Goal: Transaction & Acquisition: Purchase product/service

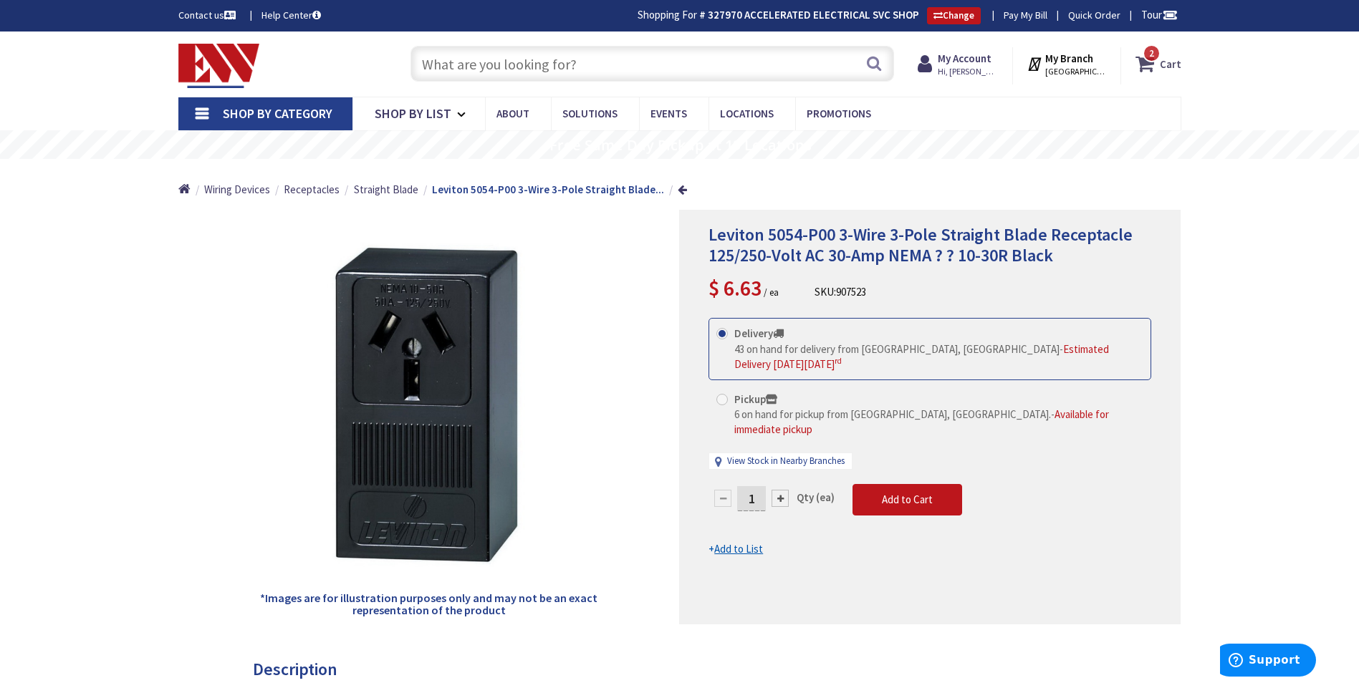
click at [1144, 68] on icon at bounding box center [1147, 64] width 24 height 26
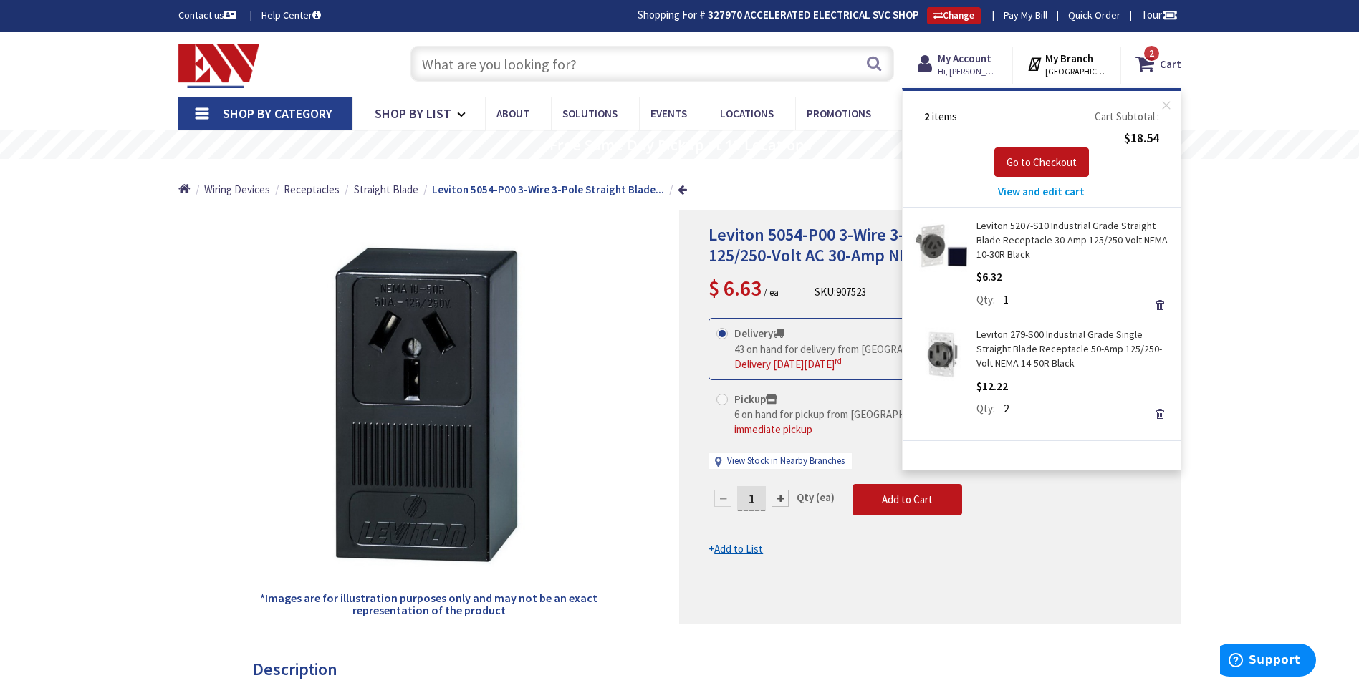
click at [556, 64] on input "text" at bounding box center [652, 64] width 484 height 36
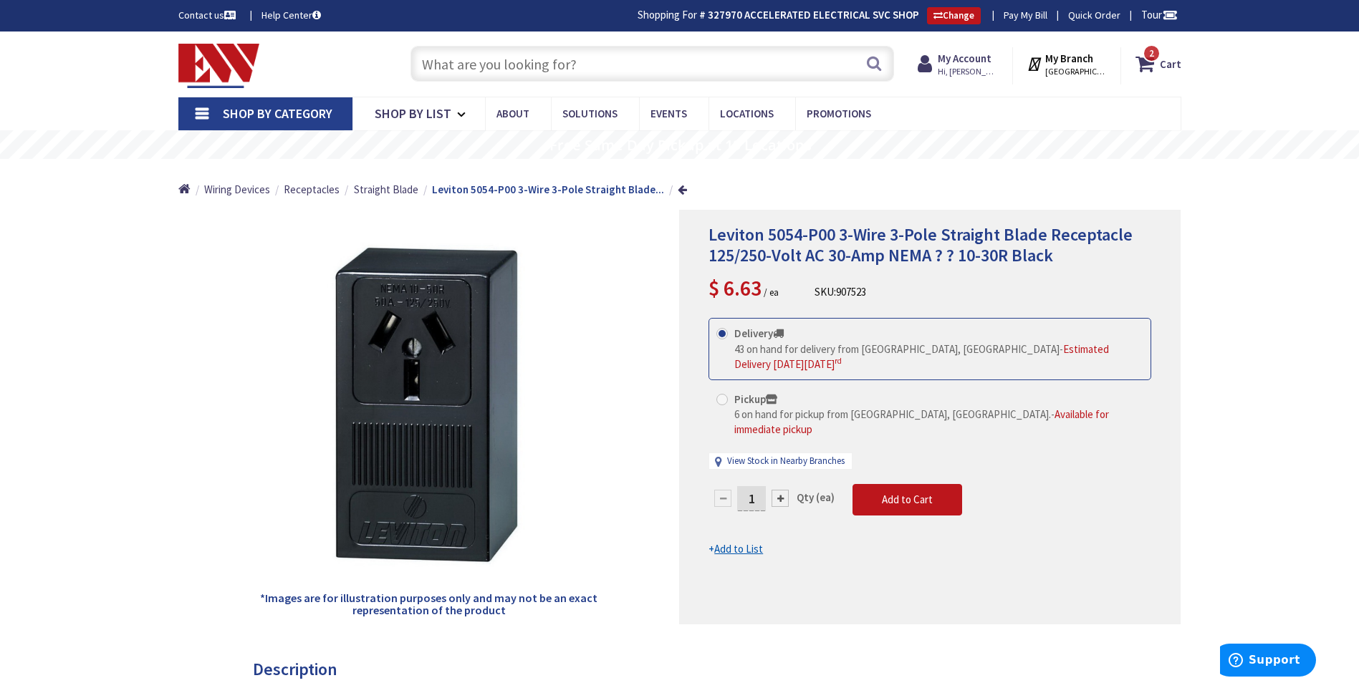
drag, startPoint x: 585, startPoint y: 59, endPoint x: 570, endPoint y: 69, distance: 17.1
click at [570, 68] on input "text" at bounding box center [652, 64] width 484 height 36
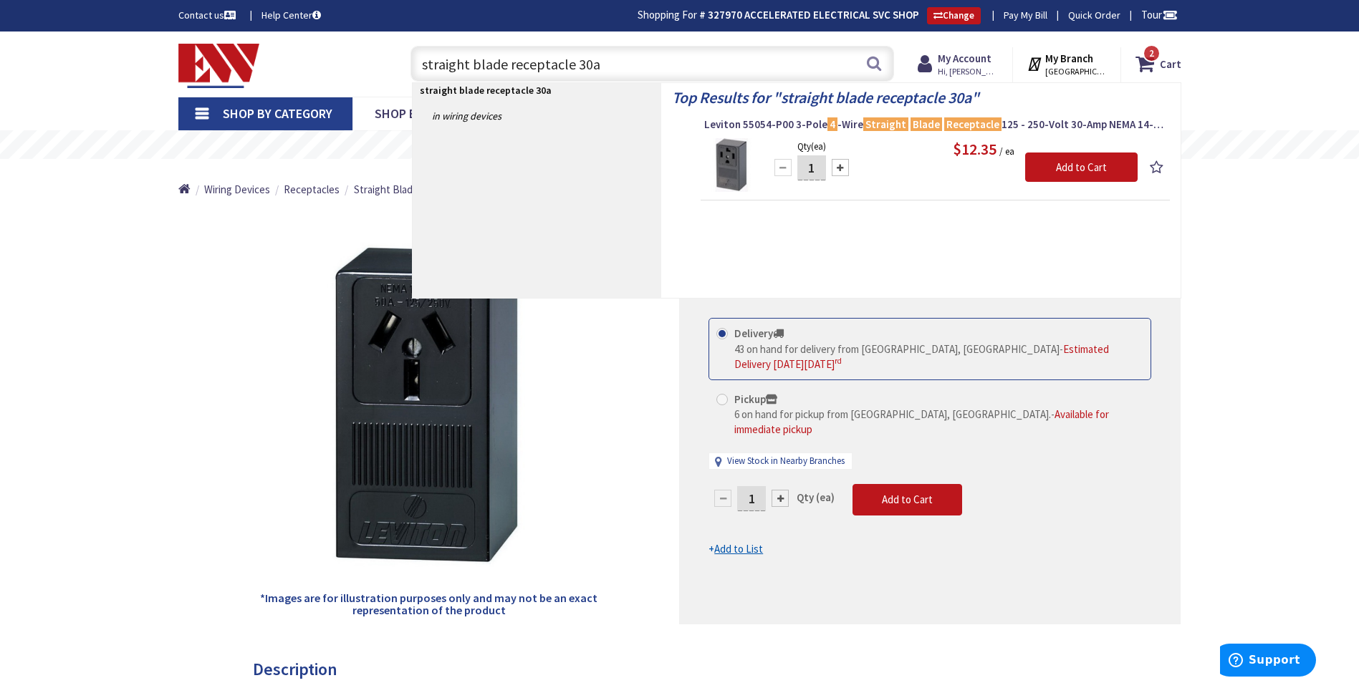
type input "straight blade receptacle 30a"
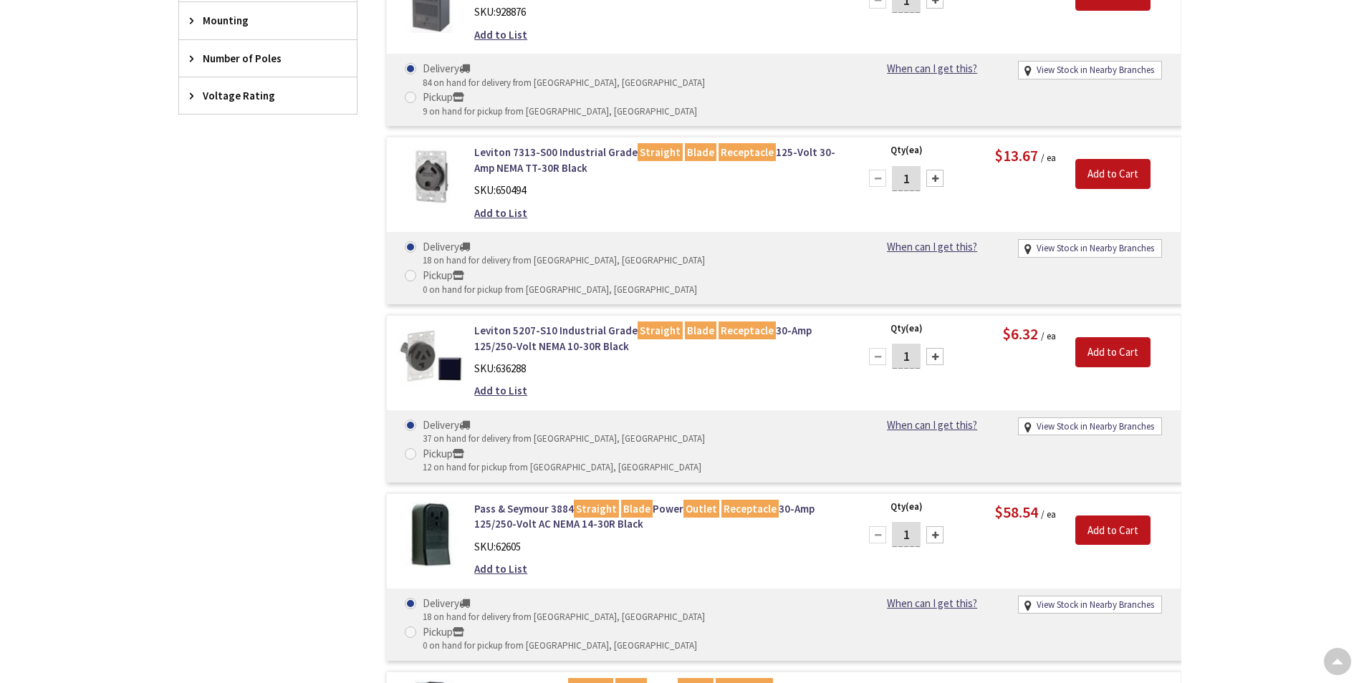
scroll to position [145, 0]
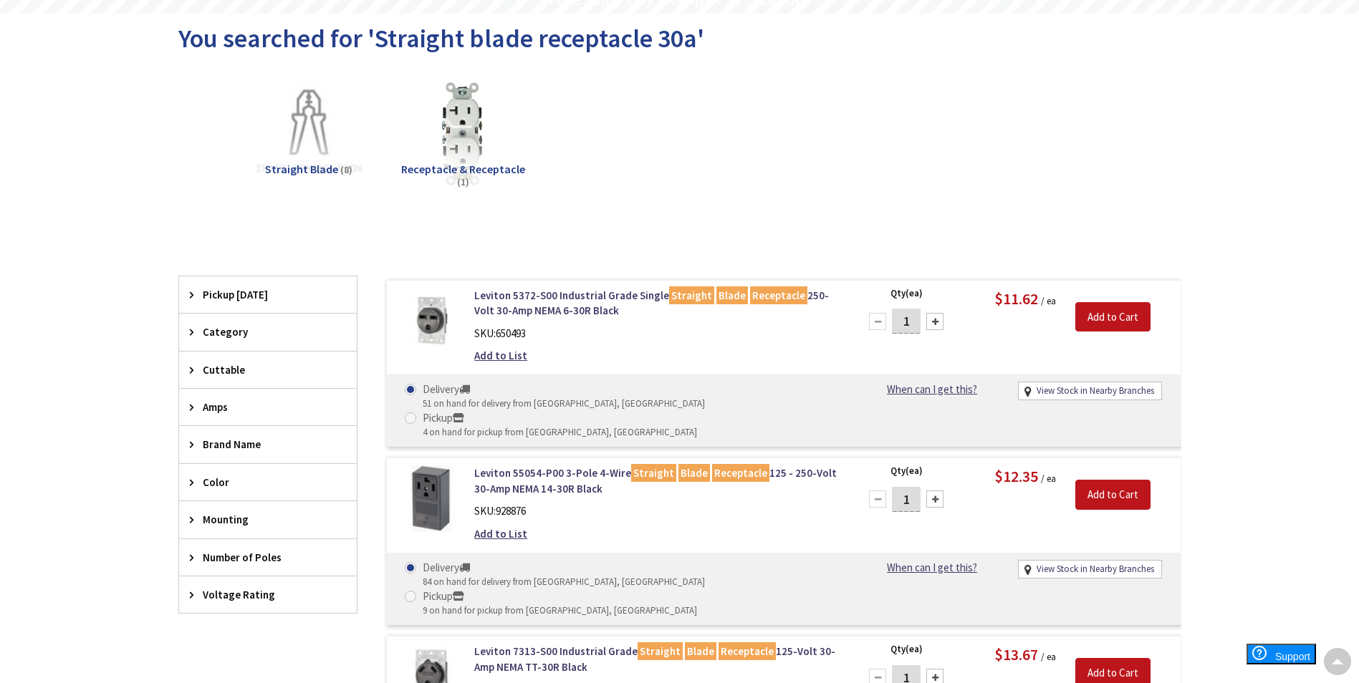
click at [254, 553] on span "Number of Poles" at bounding box center [261, 557] width 117 height 15
click at [254, 558] on span "Number of Poles" at bounding box center [261, 557] width 117 height 15
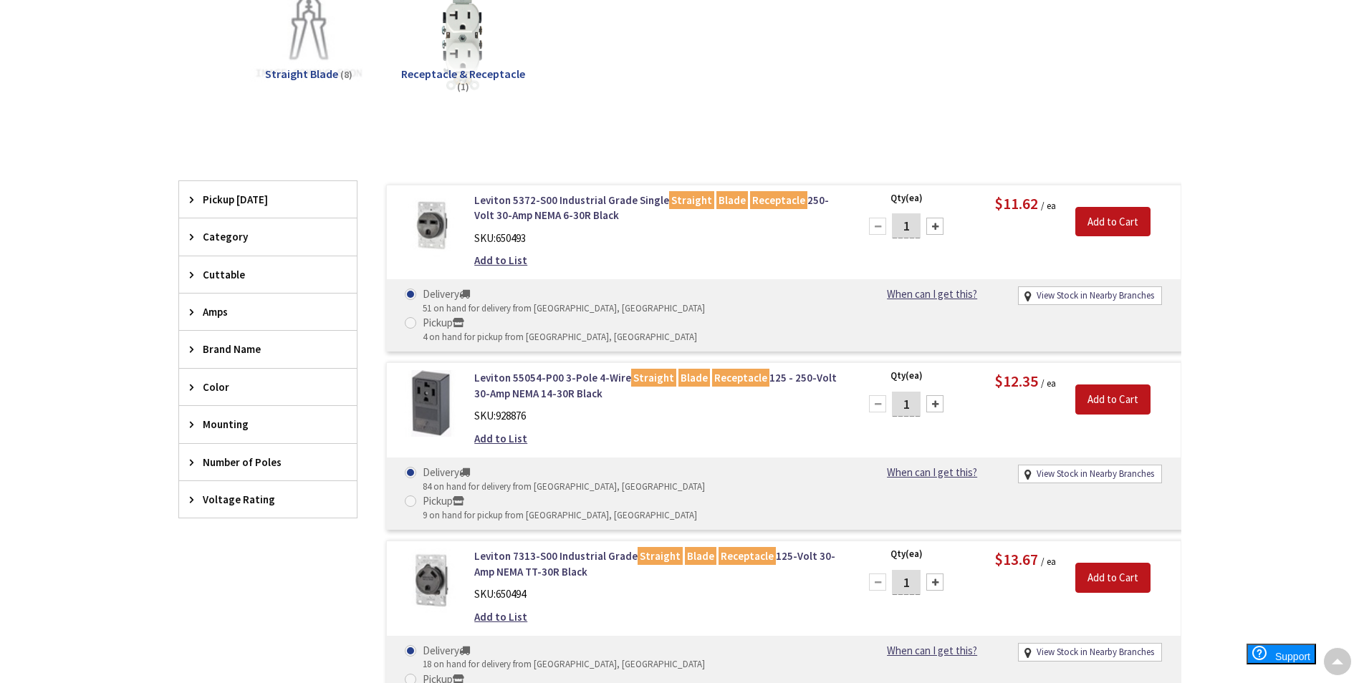
scroll to position [360, 0]
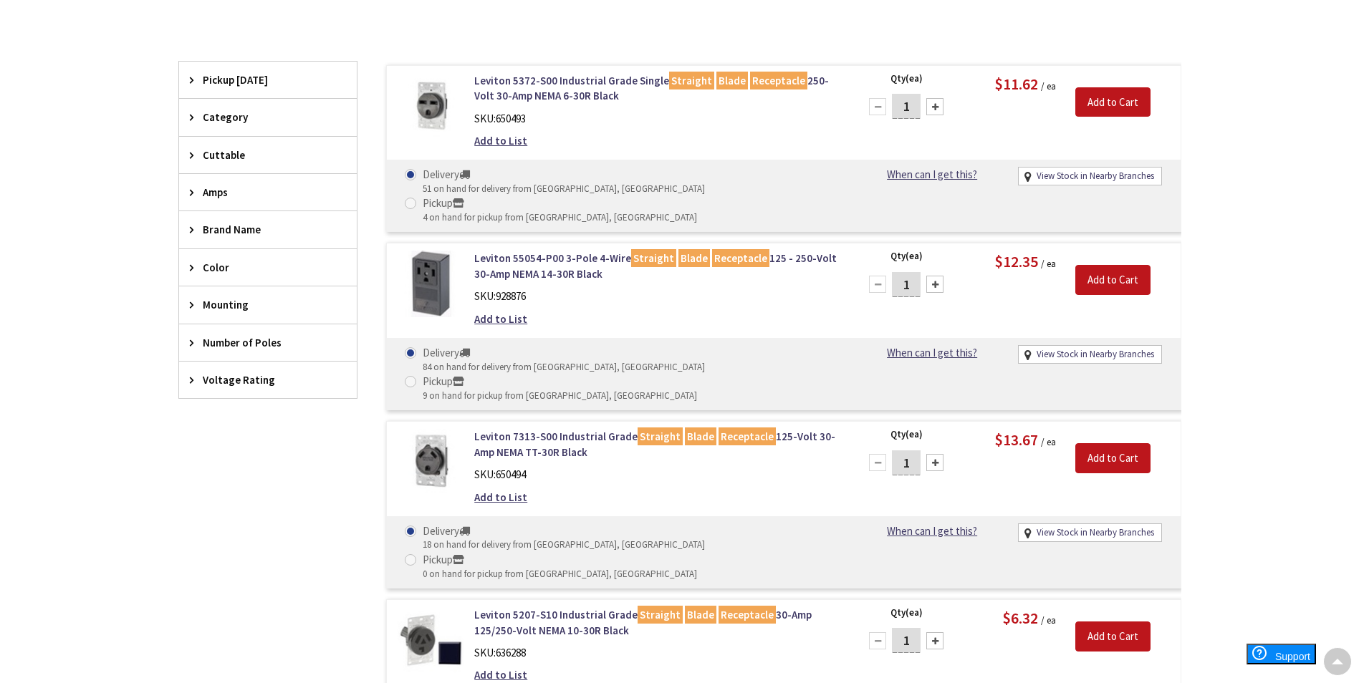
click at [261, 377] on span "Voltage Rating" at bounding box center [261, 379] width 117 height 15
click at [264, 350] on span "Number of Poles" at bounding box center [261, 342] width 117 height 15
click at [231, 289] on div "Mounting" at bounding box center [268, 305] width 178 height 37
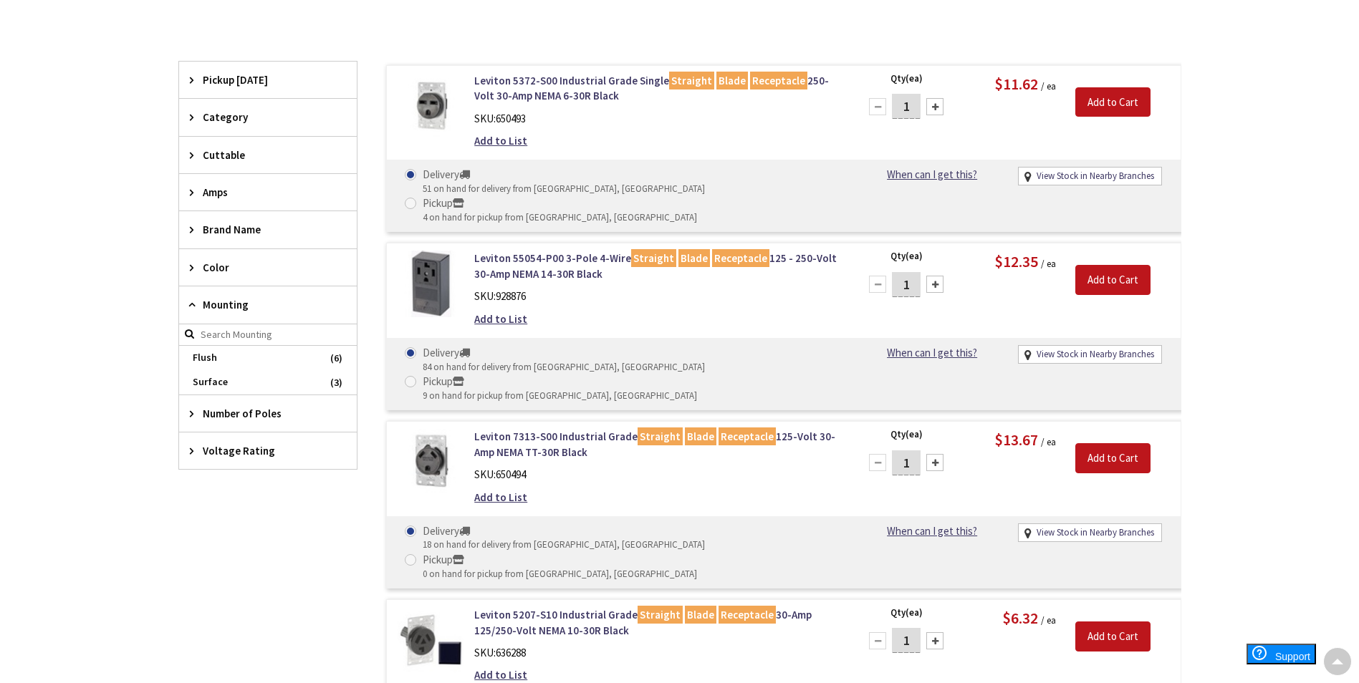
click at [236, 304] on span "Mounting" at bounding box center [261, 304] width 117 height 15
click at [225, 276] on div "Color" at bounding box center [268, 267] width 178 height 37
click at [243, 218] on div "Brand Name" at bounding box center [268, 229] width 178 height 37
click at [240, 234] on span "Brand Name" at bounding box center [261, 229] width 117 height 15
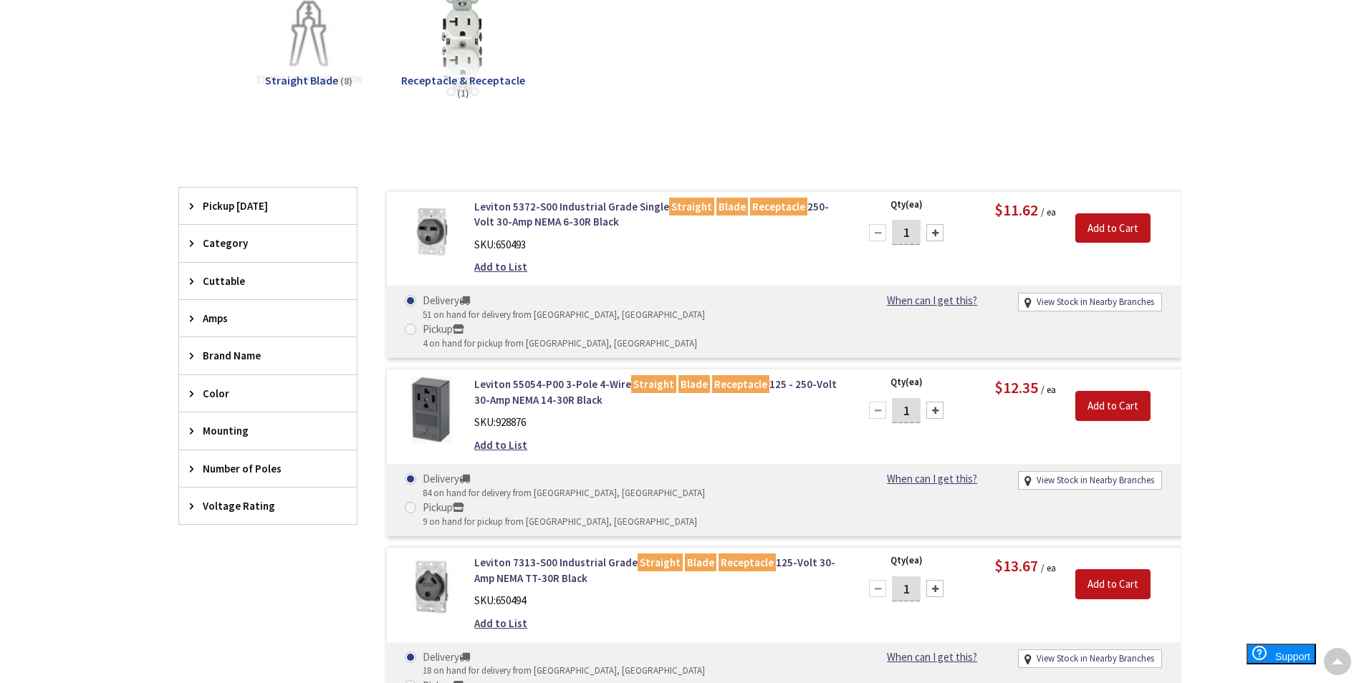
scroll to position [217, 0]
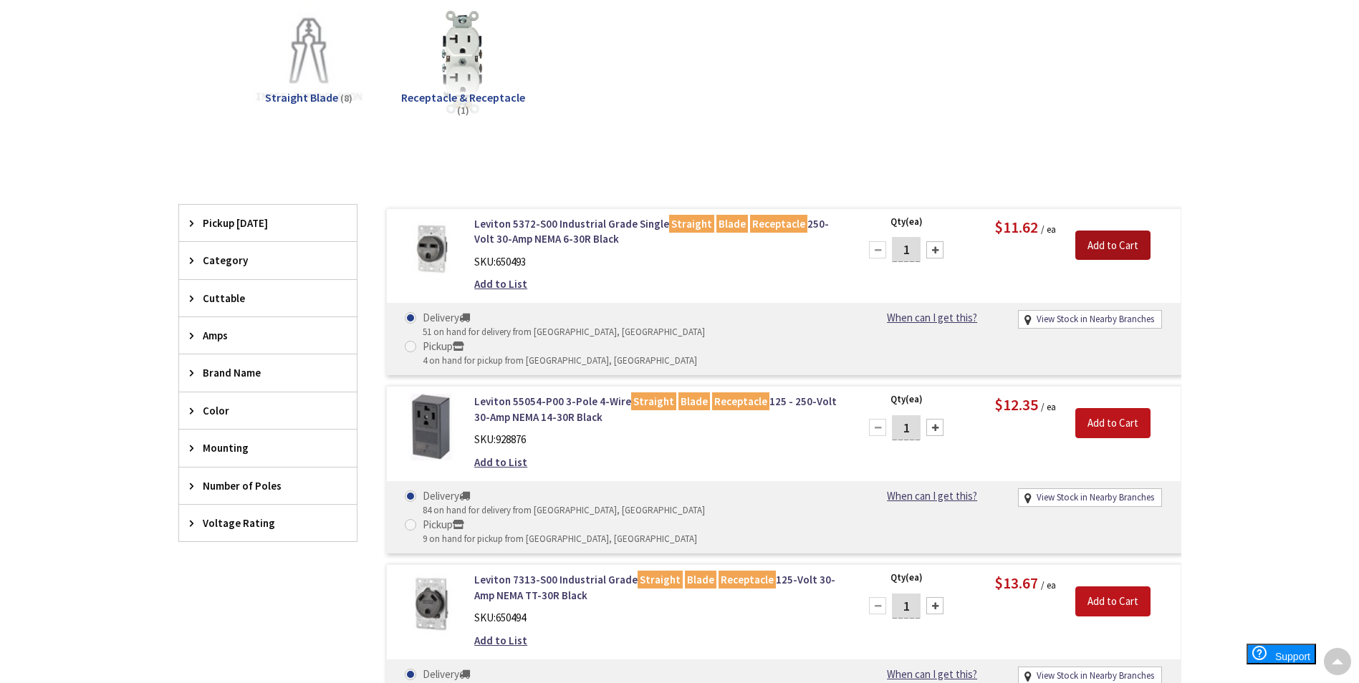
click at [1092, 256] on input "Add to Cart" at bounding box center [1112, 246] width 75 height 30
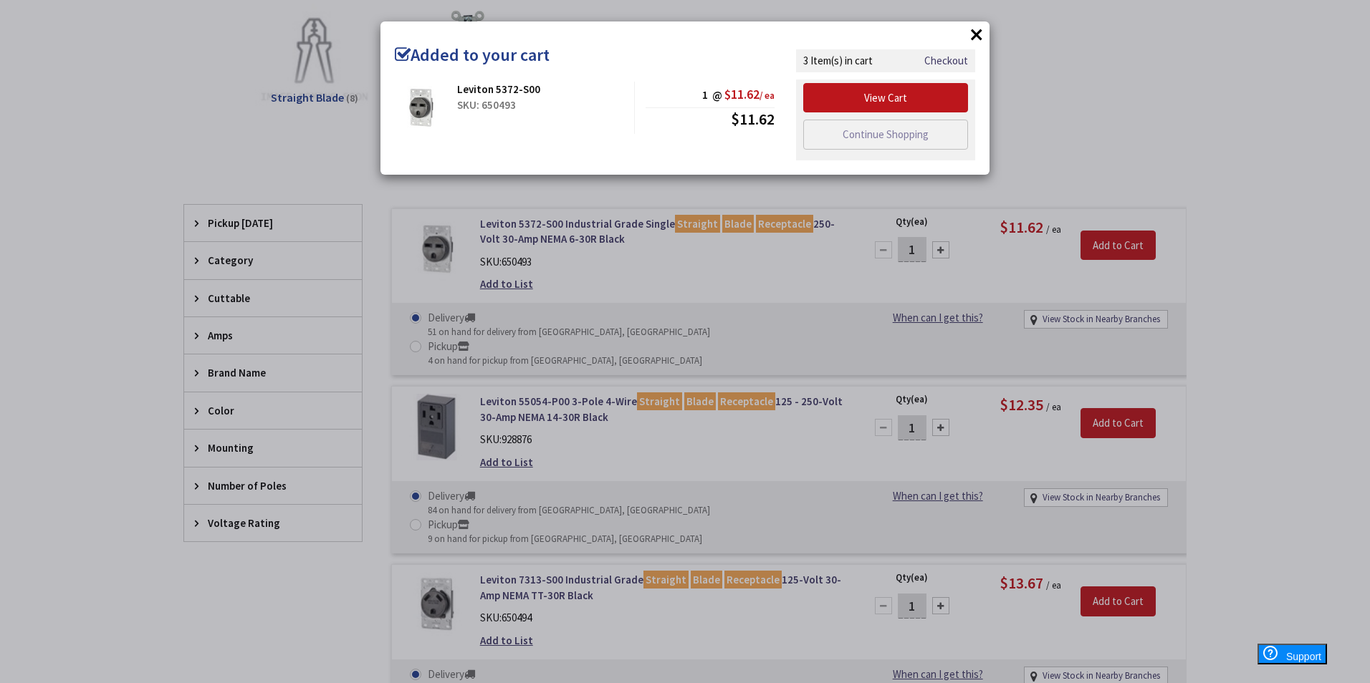
click at [1255, 149] on div "× Added to your cart Leviton 5372-S00 SKU: 650493 1 @ $11.62 / ea $11.62" at bounding box center [685, 341] width 1370 height 683
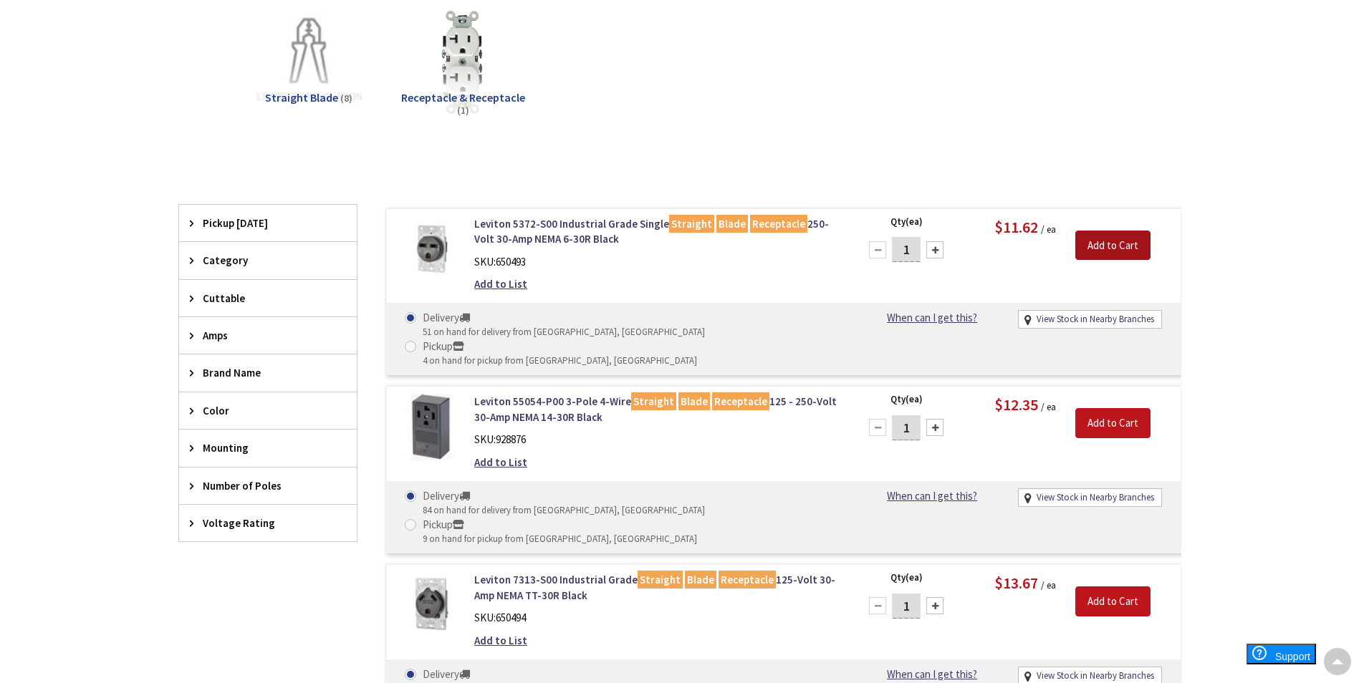
click at [1113, 236] on input "Add to Cart" at bounding box center [1112, 246] width 75 height 30
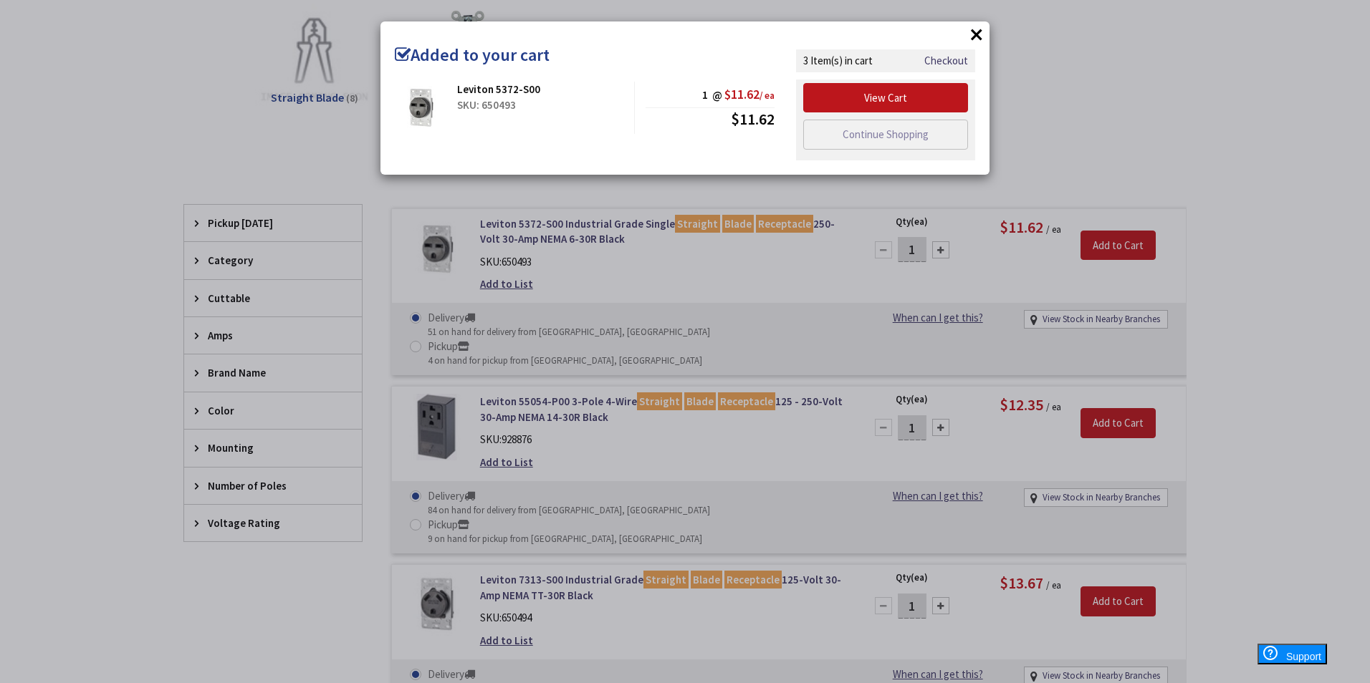
click at [1135, 152] on div "× Added to your cart Leviton 5372-S00 SKU: 650493 1 @ $11.62 / ea $11.62" at bounding box center [685, 341] width 1370 height 683
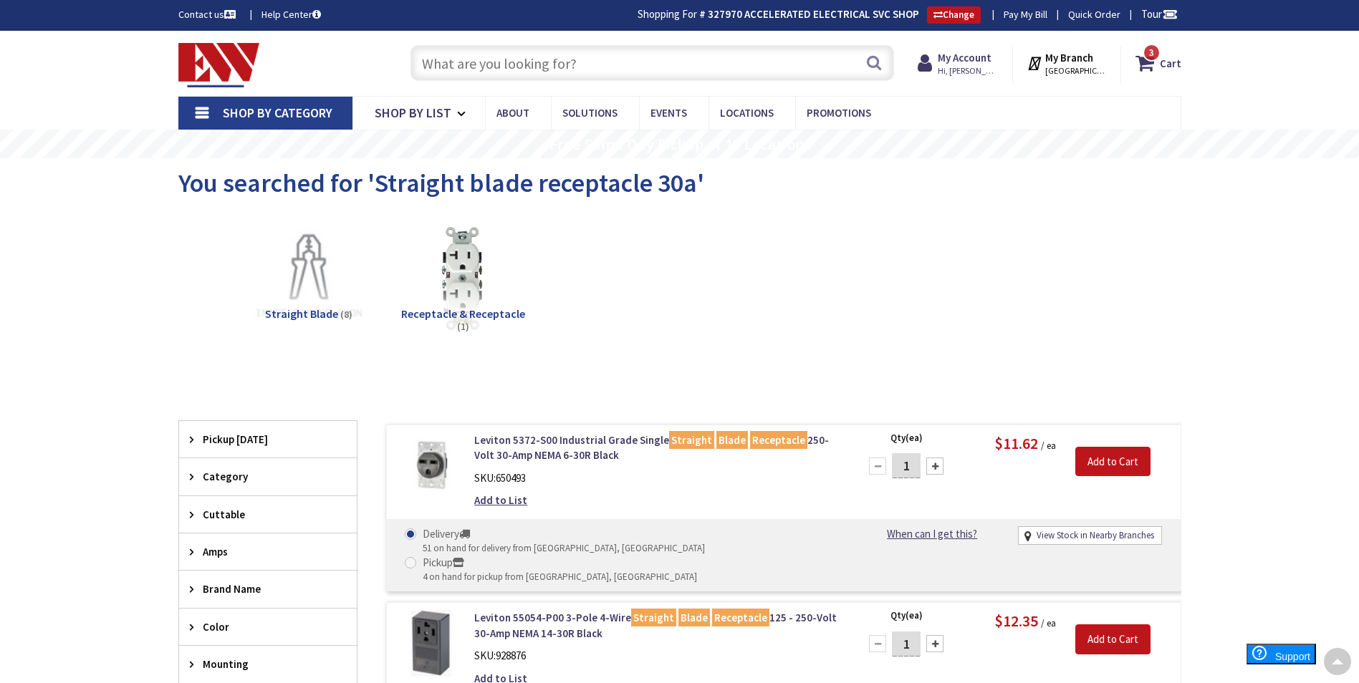
scroll to position [0, 0]
click at [1152, 72] on icon at bounding box center [1147, 64] width 24 height 26
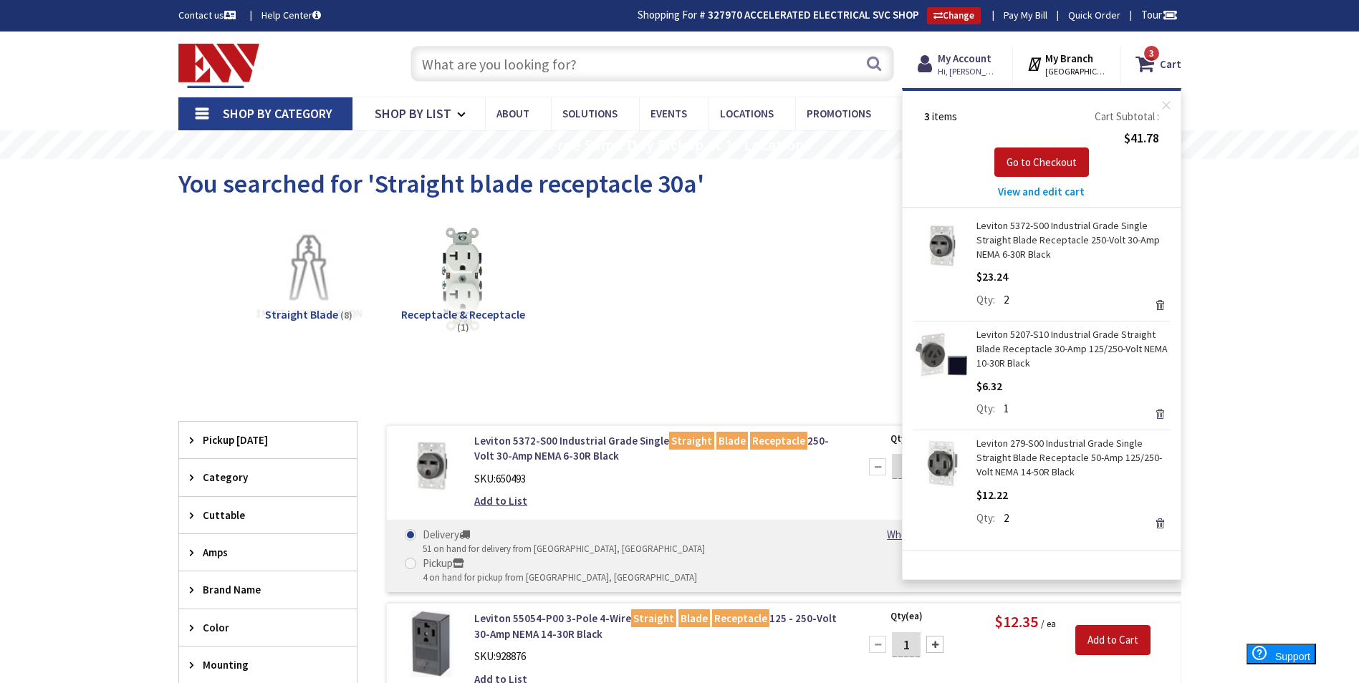
click at [1163, 419] on link "Remove" at bounding box center [1160, 414] width 20 height 20
